Goal: Task Accomplishment & Management: Manage account settings

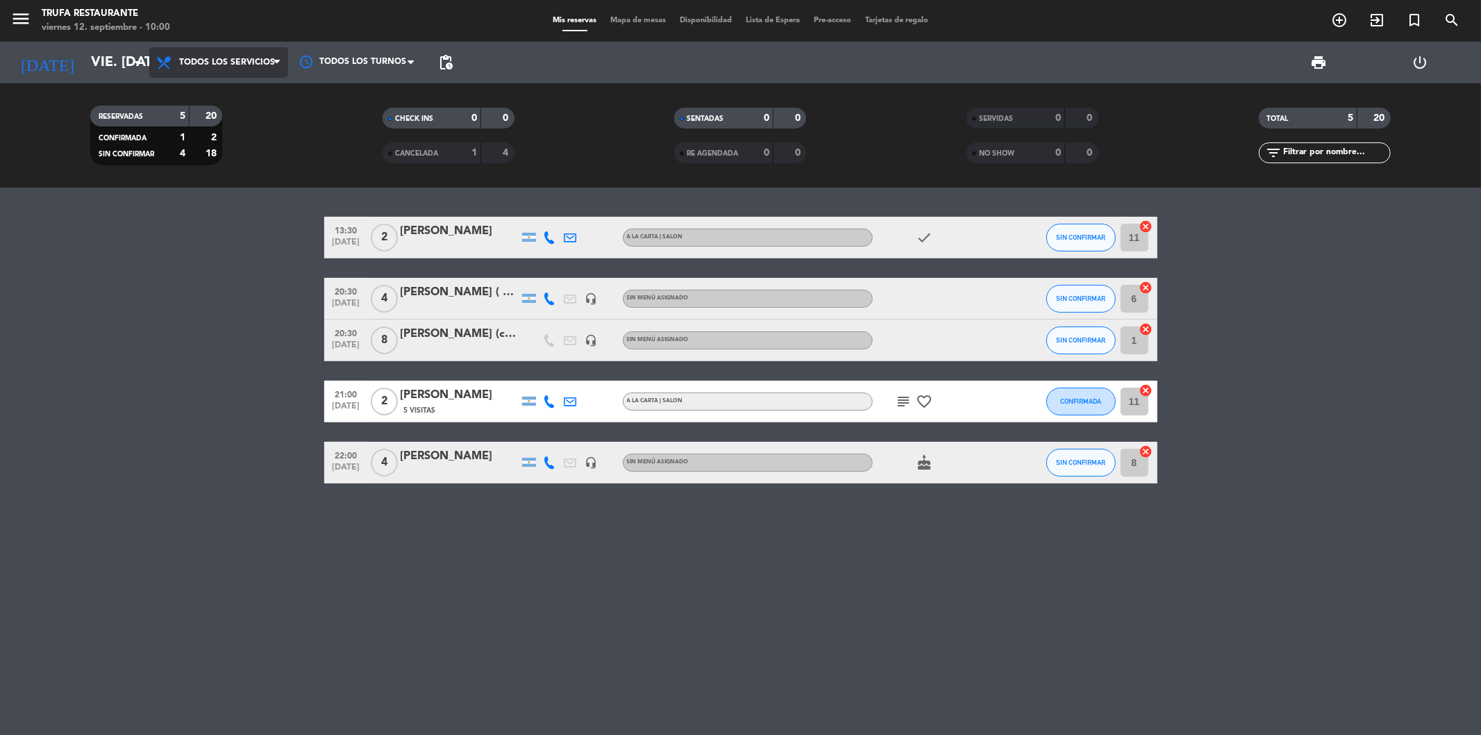
click at [197, 62] on span "Todos los servicios" at bounding box center [227, 63] width 96 height 10
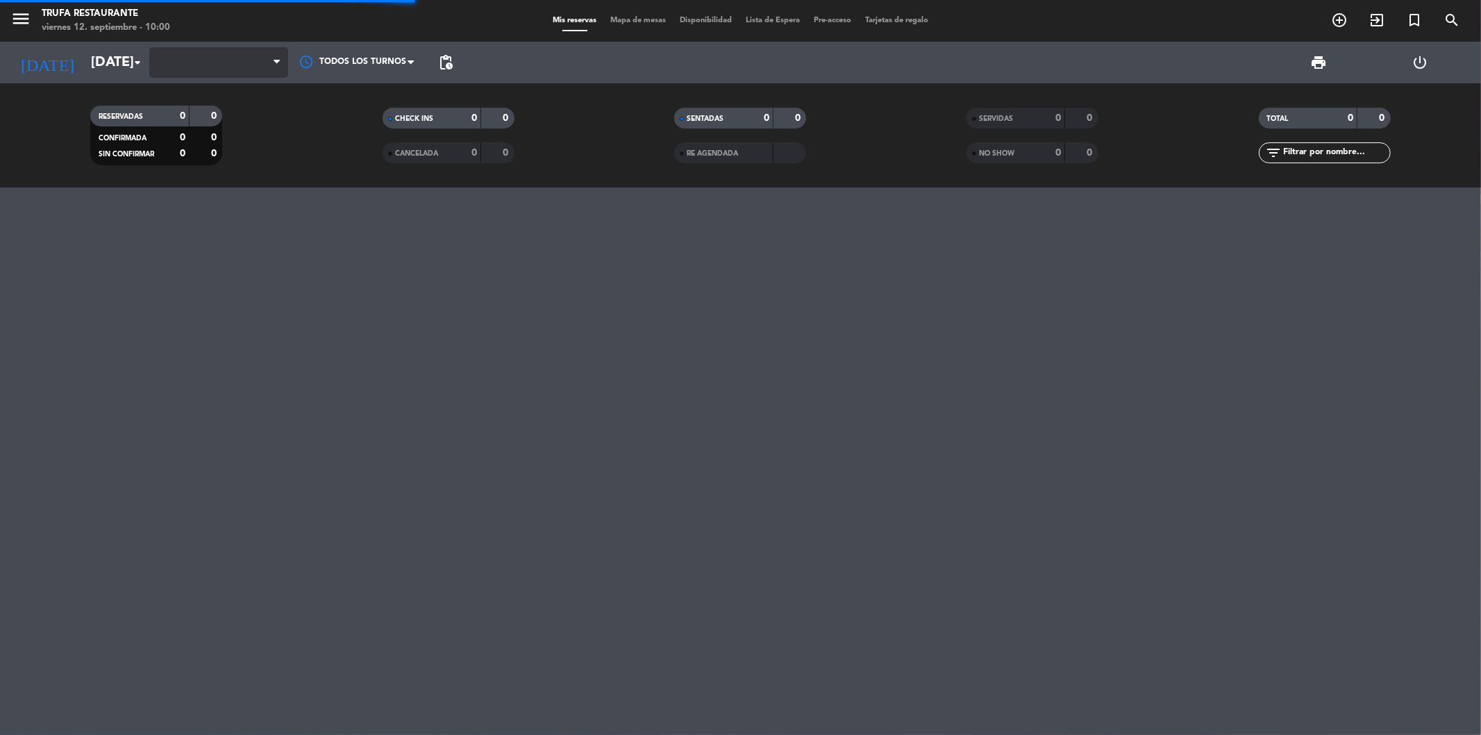
click at [237, 62] on span at bounding box center [218, 62] width 139 height 31
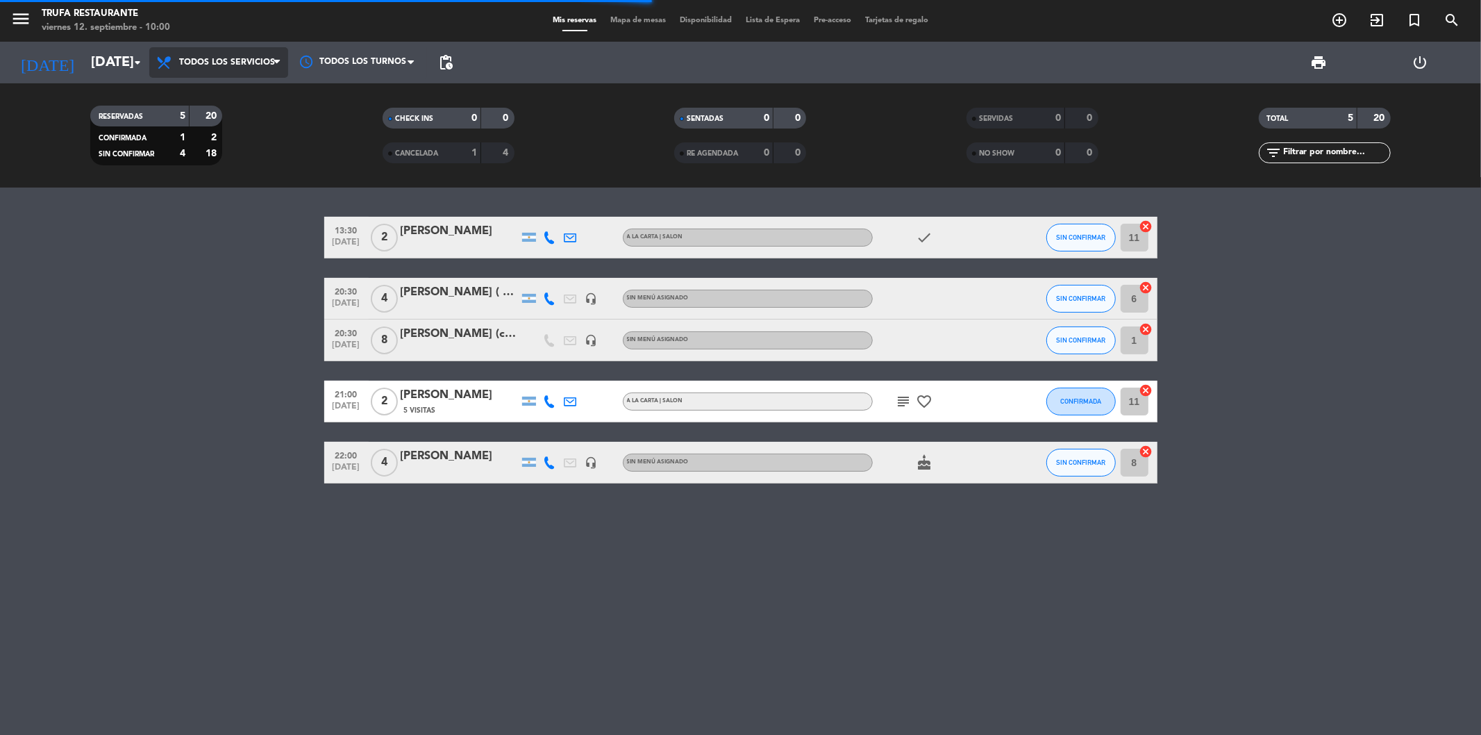
click at [230, 70] on span "Todos los servicios" at bounding box center [218, 62] width 139 height 31
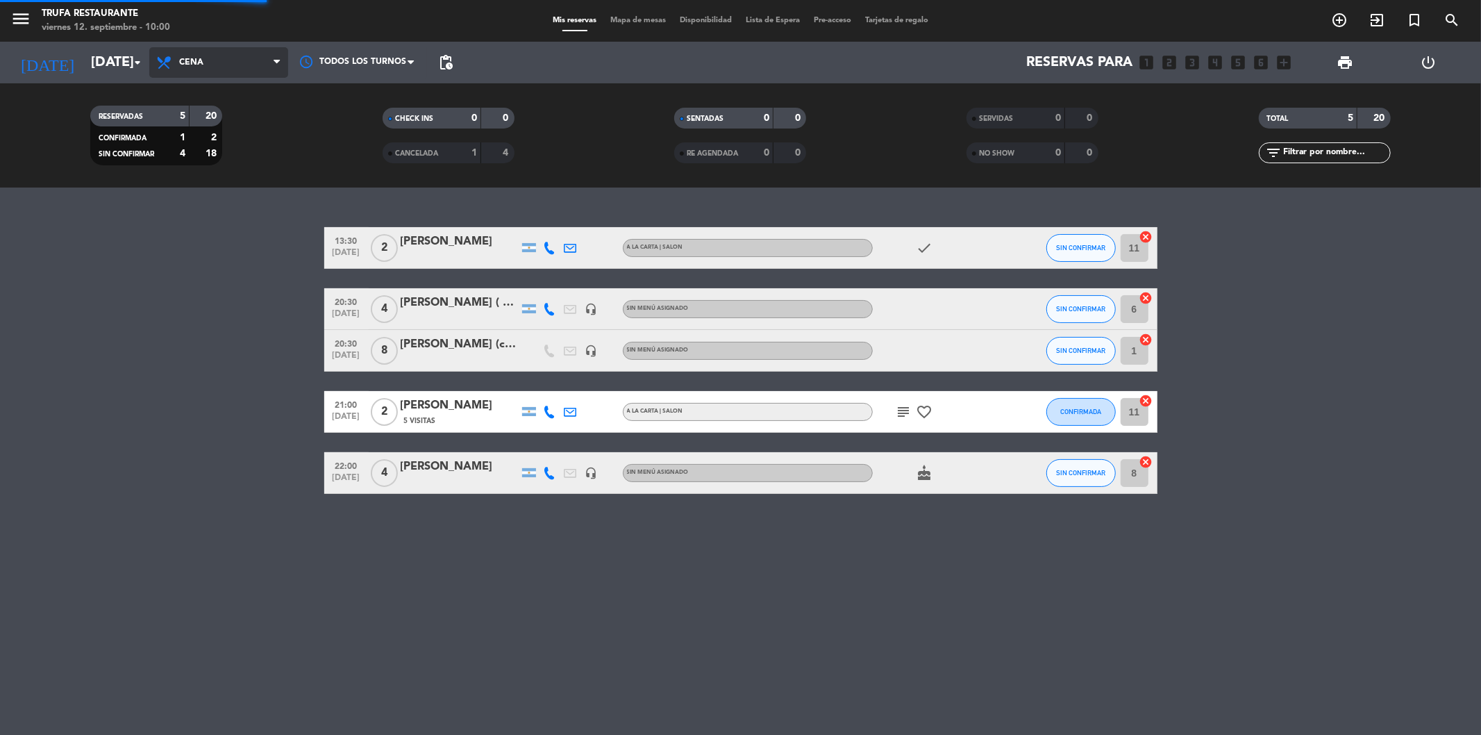
click at [236, 208] on ng-component "menu Trufa Restaurante [DATE] 12. septiembre - 10:00 Mis reservas Mapa de mesas…" at bounding box center [740, 367] width 1481 height 735
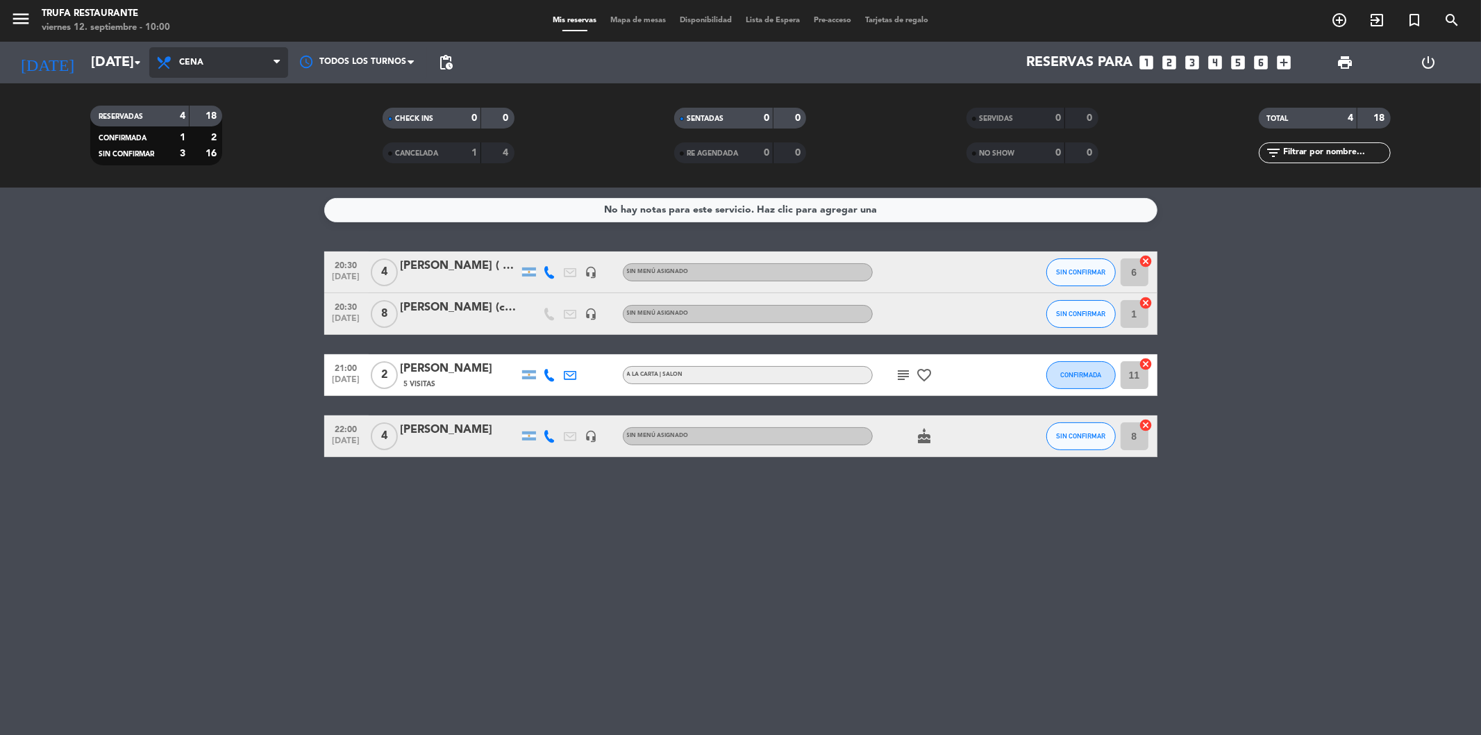
click at [184, 60] on span "Cena" at bounding box center [191, 63] width 24 height 10
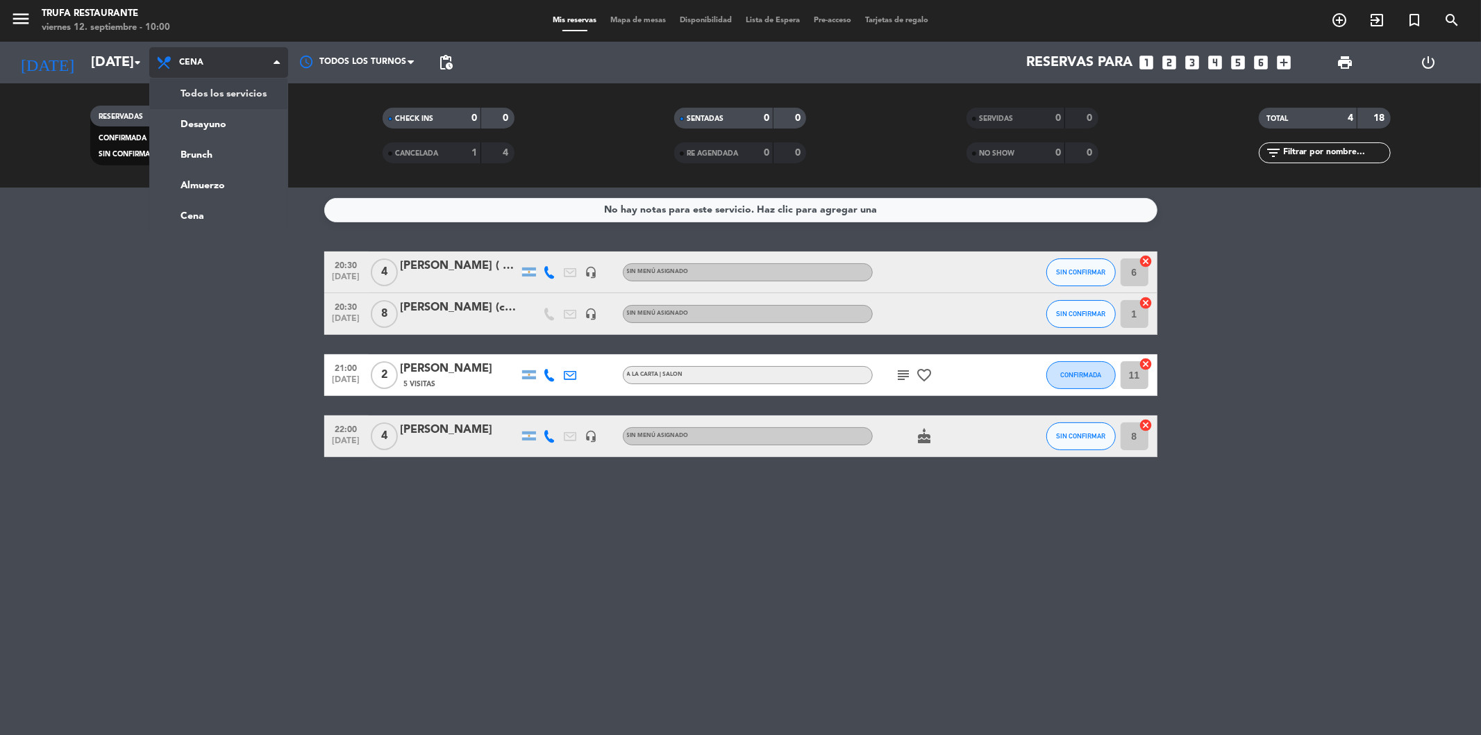
click at [204, 88] on div "menu Trufa Restaurante [DATE] 12. septiembre - 10:00 Mis reservas Mapa de mesas…" at bounding box center [740, 93] width 1481 height 187
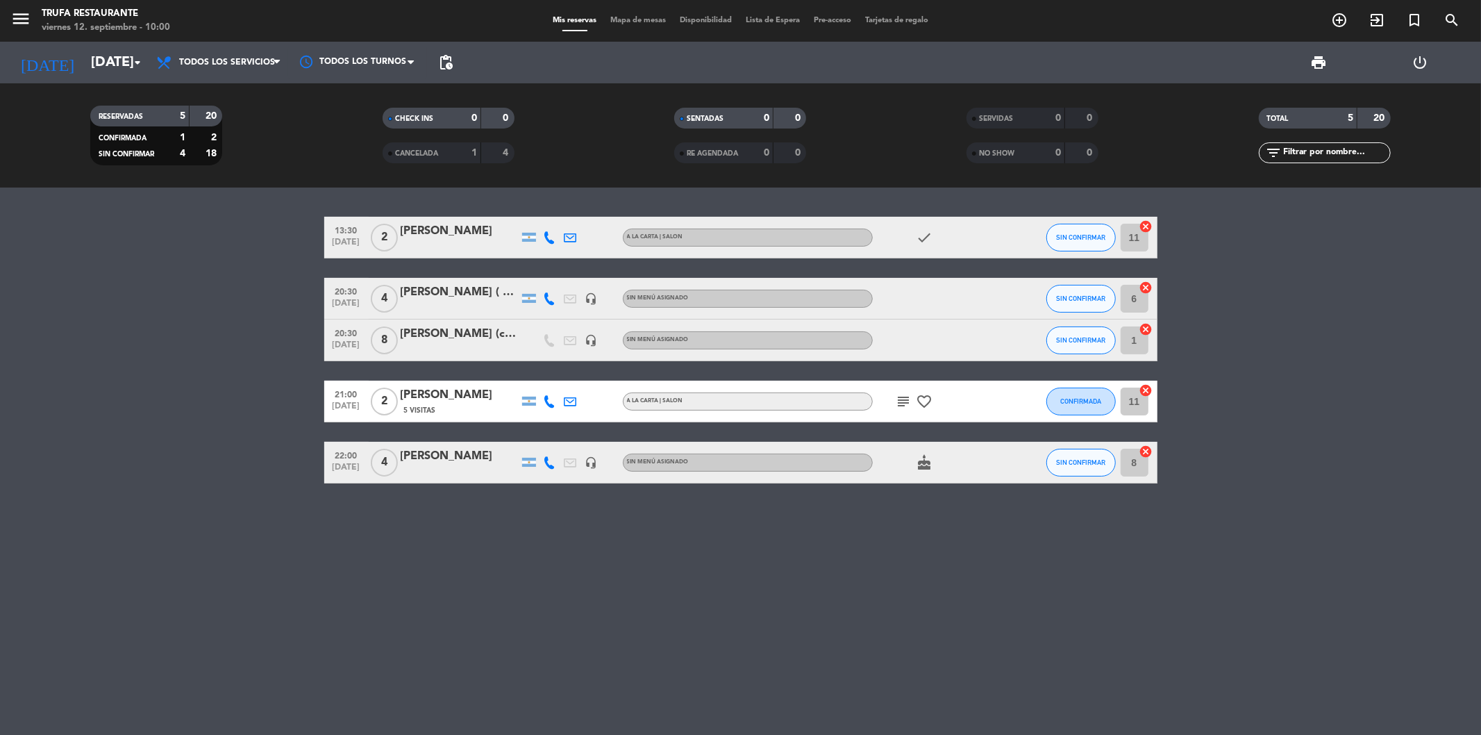
click at [335, 238] on span "[DATE]" at bounding box center [346, 245] width 35 height 16
